Goal: Information Seeking & Learning: Check status

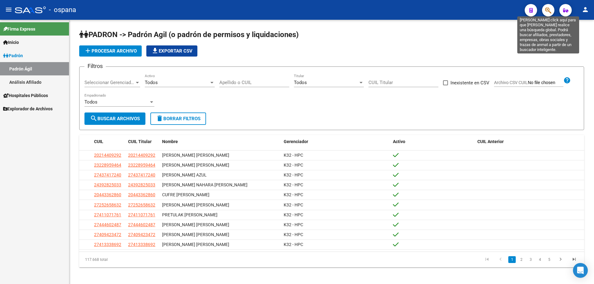
click at [548, 11] on icon "button" at bounding box center [548, 10] width 6 height 7
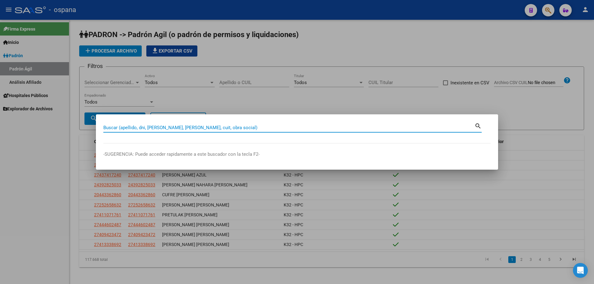
click at [159, 127] on input "Buscar (apellido, dni, [PERSON_NAME], [PERSON_NAME], cuit, obra social)" at bounding box center [288, 128] width 371 height 6
type input "14958500"
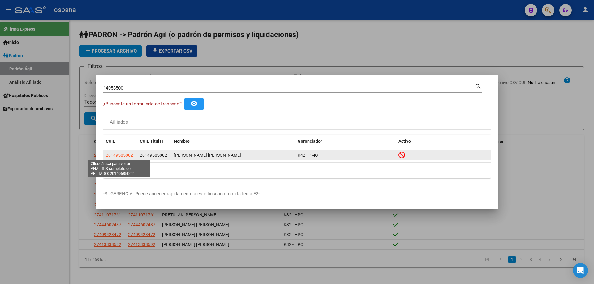
click at [130, 157] on span "20149585002" at bounding box center [119, 155] width 27 height 5
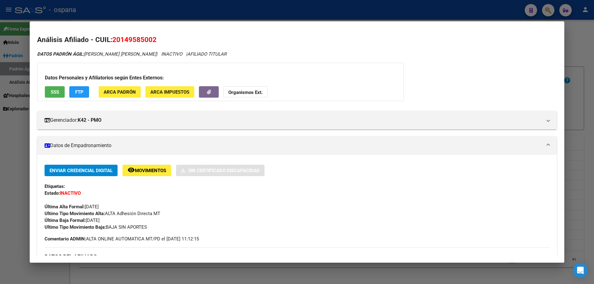
scroll to position [31, 0]
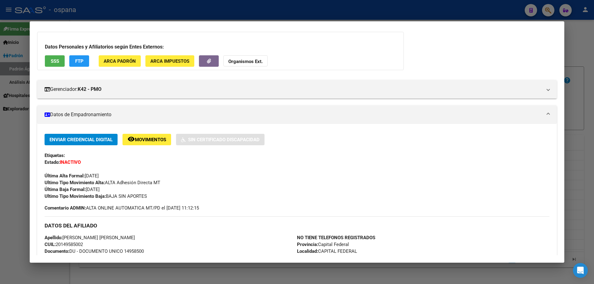
drag, startPoint x: 80, startPoint y: 176, endPoint x: 117, endPoint y: 174, distance: 36.8
click at [117, 174] on div "Última Alta Formal: [DATE]" at bounding box center [297, 173] width 505 height 14
click at [150, 181] on span "Ultimo Tipo Movimiento Alta: ALTA Adhesión Directa MT" at bounding box center [103, 183] width 116 height 6
drag, startPoint x: 68, startPoint y: 187, endPoint x: 111, endPoint y: 180, distance: 44.1
click at [111, 180] on div "Enviar Credencial Digital remove_red_eye Movimientos Sin Certificado Discapacid…" at bounding box center [297, 167] width 505 height 66
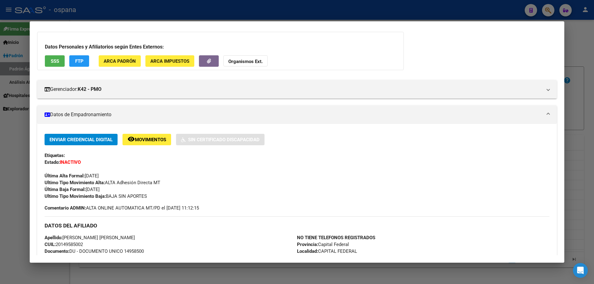
click at [139, 195] on span "Ultimo Tipo Movimiento Baja: BAJA SIN APORTES" at bounding box center [96, 197] width 102 height 6
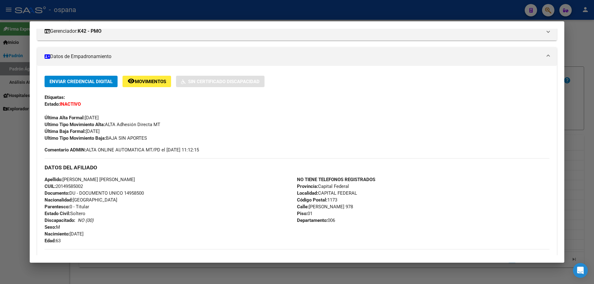
scroll to position [0, 0]
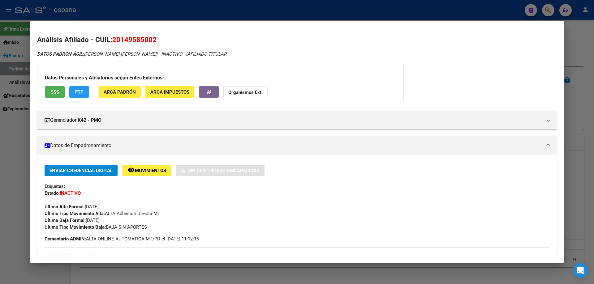
click at [48, 96] on button "SSS" at bounding box center [55, 91] width 20 height 11
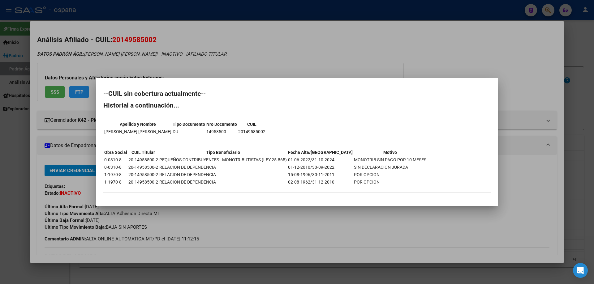
click at [458, 29] on div at bounding box center [297, 142] width 594 height 284
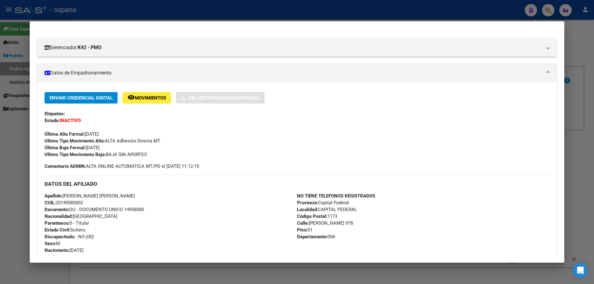
scroll to position [124, 0]
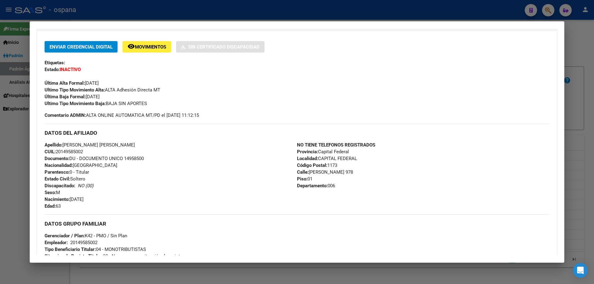
drag, startPoint x: 82, startPoint y: 91, endPoint x: 129, endPoint y: 96, distance: 47.5
click at [129, 96] on div "Enviar Credencial Digital remove_red_eye Movimientos Sin Certificado Discapacid…" at bounding box center [297, 74] width 505 height 66
click at [107, 121] on div "Enviar Credencial Digital remove_red_eye Movimientos Sin Certificado Discapacid…" at bounding box center [297, 162] width 505 height 243
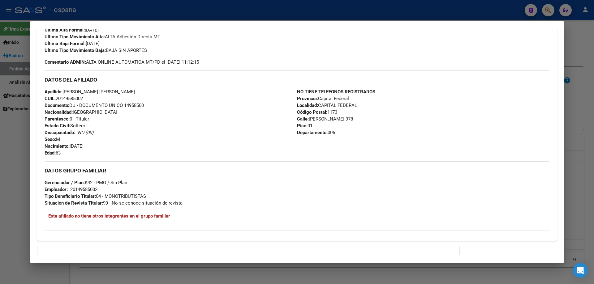
scroll to position [244, 0]
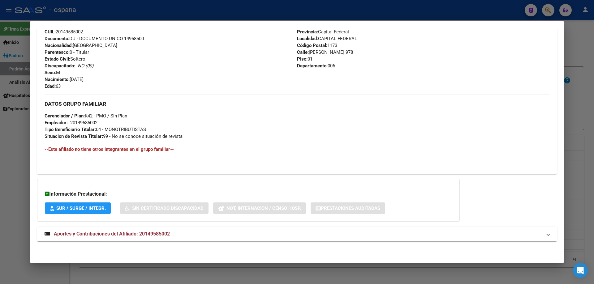
click at [104, 234] on span "Aportes y Contribuciones del Afiliado: 20149585002" at bounding box center [112, 234] width 116 height 6
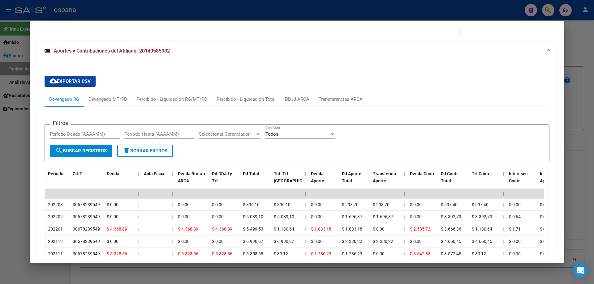
scroll to position [522, 0]
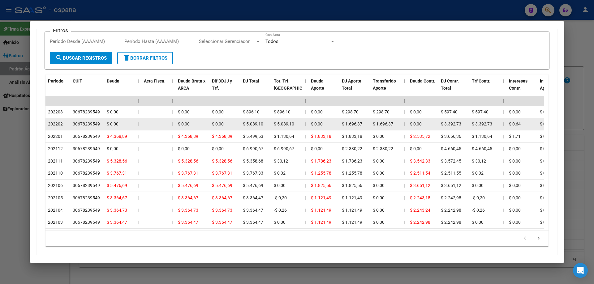
drag, startPoint x: 53, startPoint y: 109, endPoint x: 63, endPoint y: 124, distance: 18.0
click at [63, 124] on datatable-scroller "| | | | | | | | | | | | | 202203 30678239549 $ 0,00 | | $ 0,00 $ 0,00 $ 896,10 …" at bounding box center [294, 162] width 498 height 133
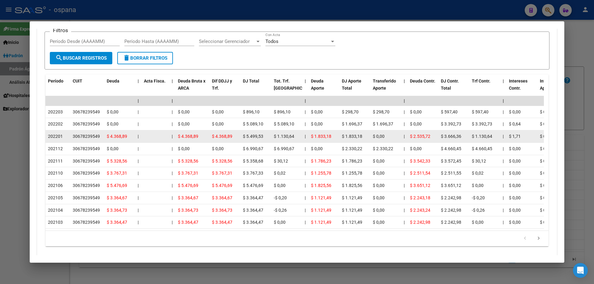
click at [240, 132] on datatable-body-cell "$ 4.368,89" at bounding box center [224, 136] width 31 height 12
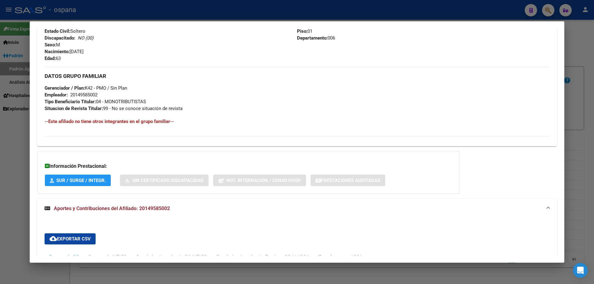
scroll to position [213, 0]
